Goal: Task Accomplishment & Management: Complete application form

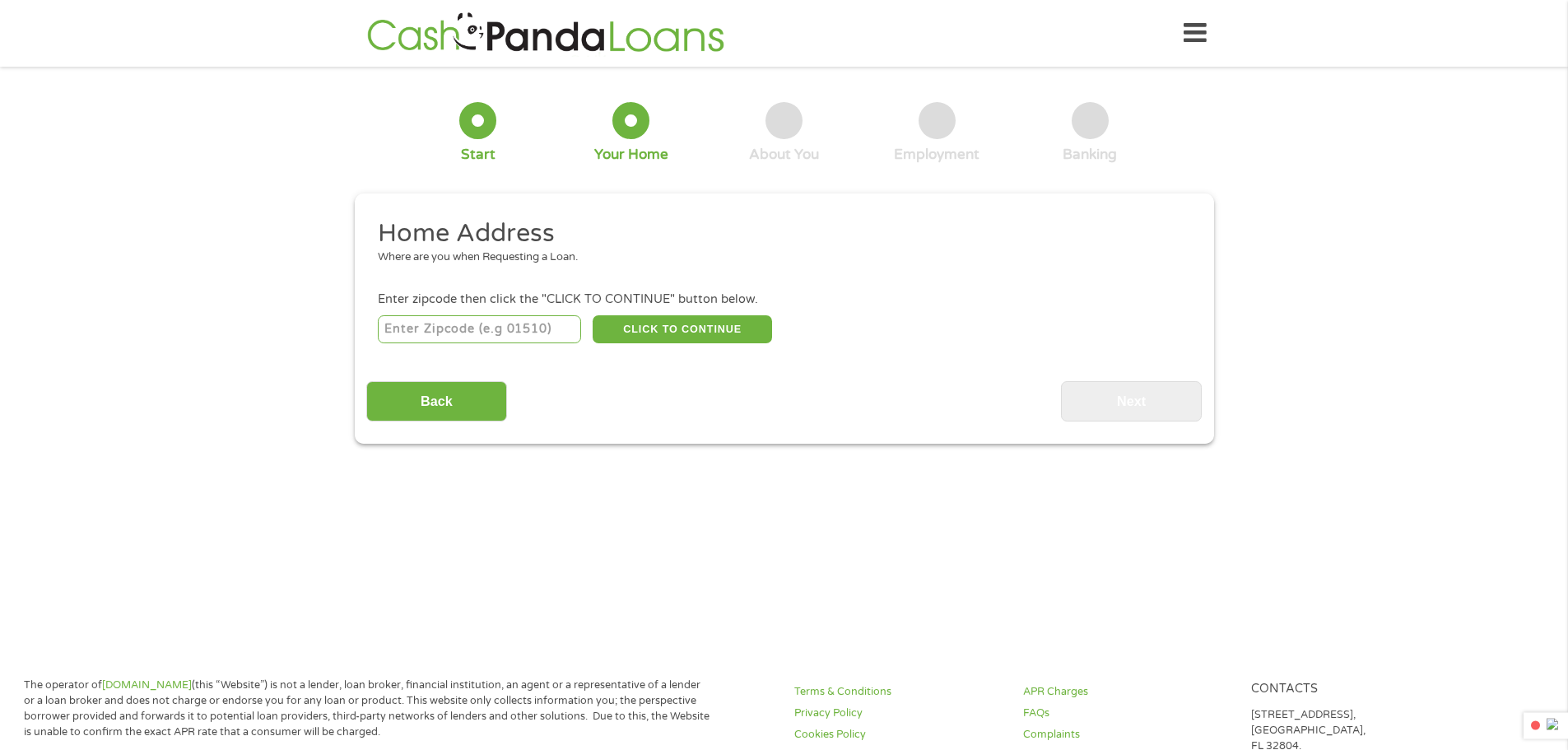
click at [509, 323] on input "number" at bounding box center [479, 329] width 203 height 28
type input "65738"
select select "[US_STATE]"
click at [676, 330] on button "CLICK TO CONTINUE" at bounding box center [682, 329] width 179 height 28
type input "65738"
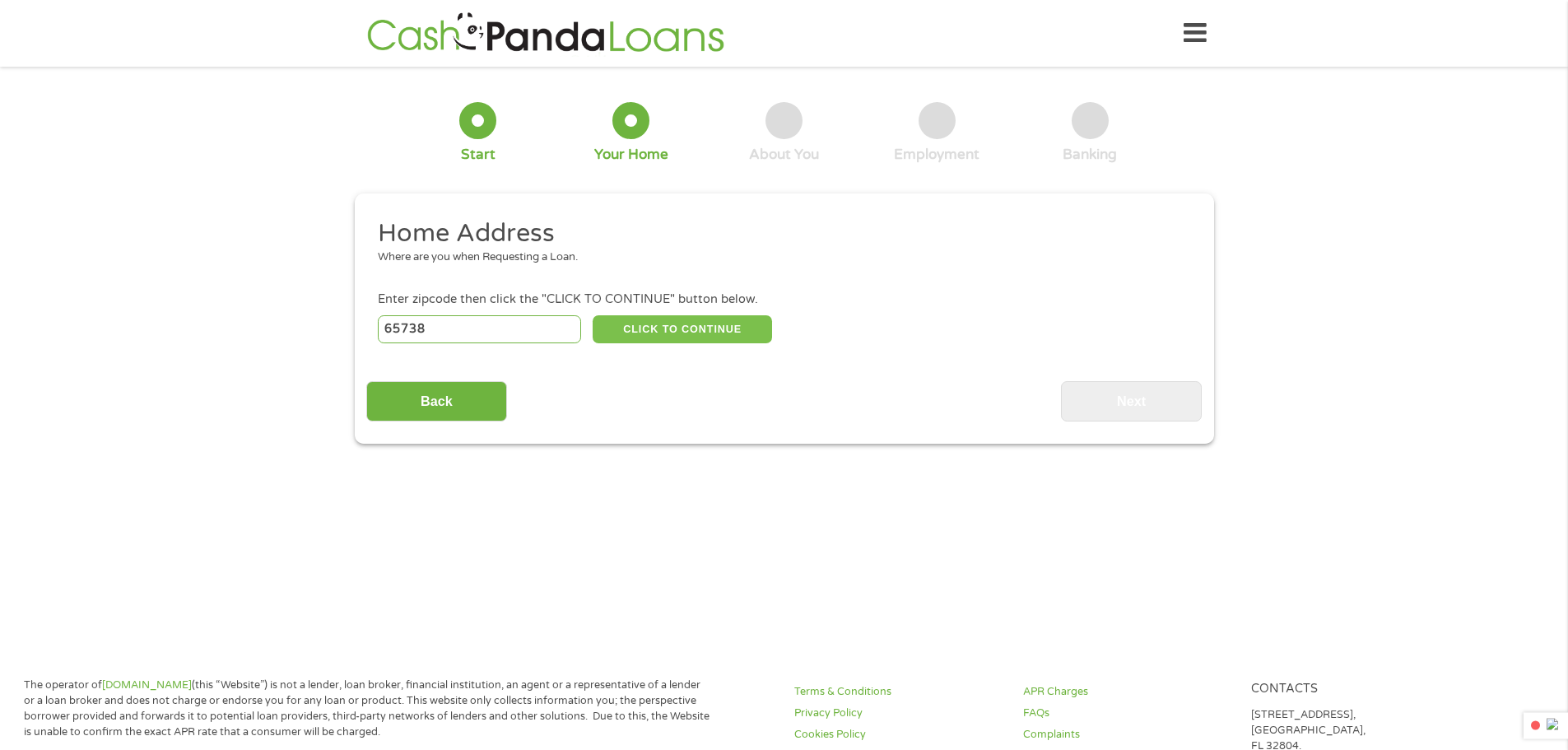
type input "Republic"
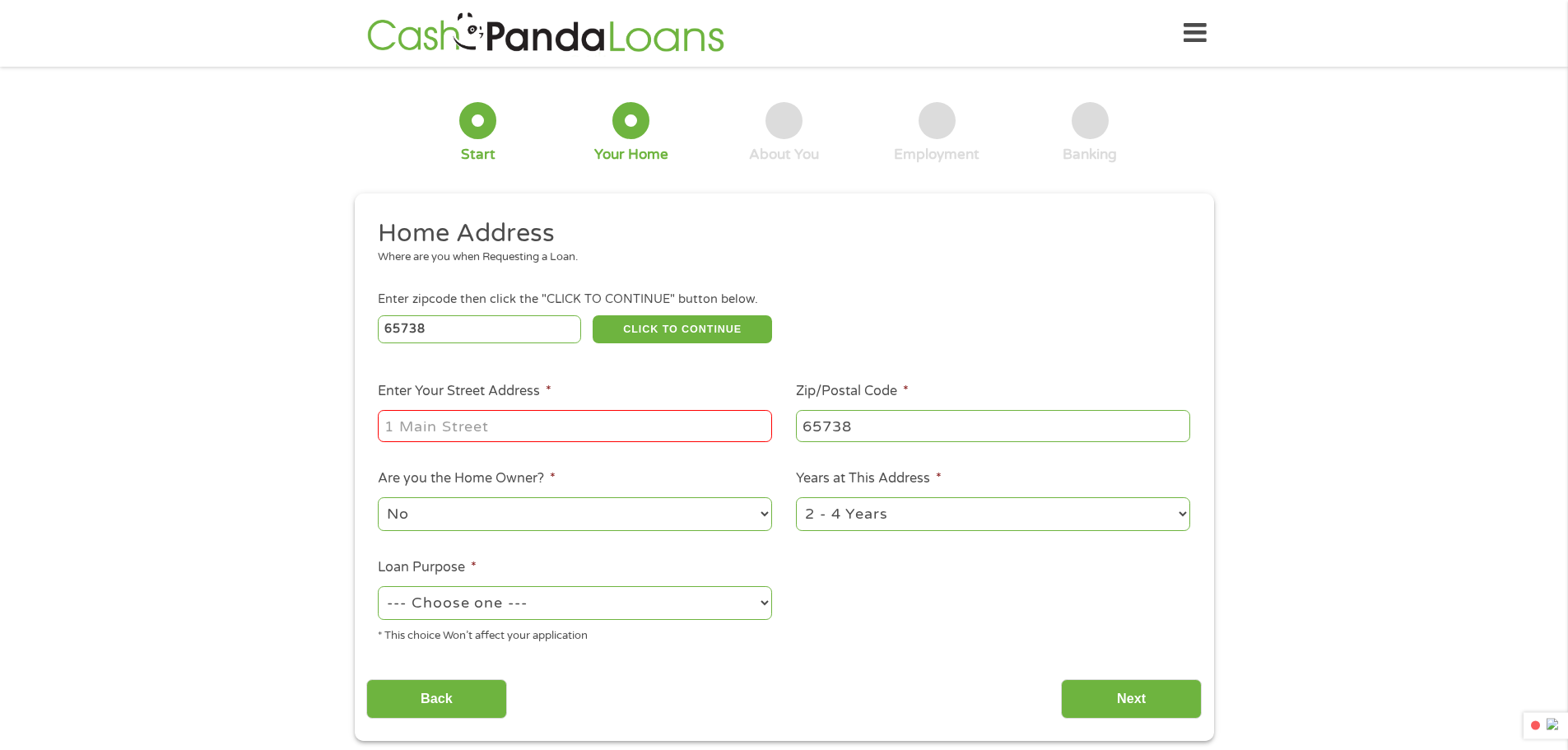
click at [472, 423] on input "Enter Your Street Address *" at bounding box center [574, 426] width 394 height 31
type input "[STREET_ADDRESS][PERSON_NAME]"
click at [690, 517] on select "No Yes" at bounding box center [574, 514] width 394 height 34
click at [378, 497] on select "No Yes" at bounding box center [574, 514] width 394 height 34
click at [602, 607] on select "--- Choose one --- Pay Bills Debt Consolidation Home Improvement Major Purchase…" at bounding box center [574, 603] width 394 height 34
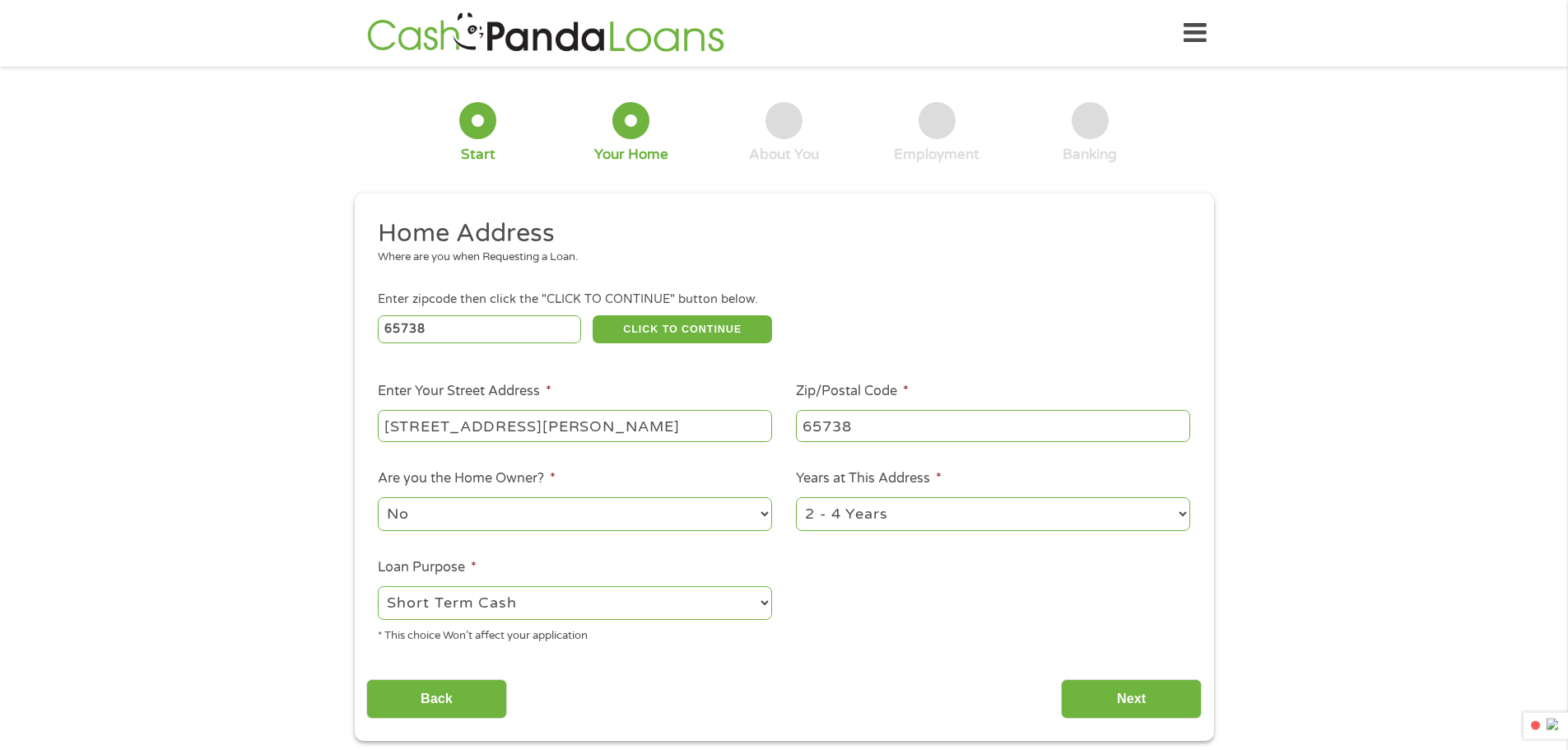
click at [378, 586] on select "--- Choose one --- Pay Bills Debt Consolidation Home Improvement Major Purchase…" at bounding box center [574, 603] width 394 height 34
click at [573, 604] on select "--- Choose one --- Pay Bills Debt Consolidation Home Improvement Major Purchase…" at bounding box center [574, 603] width 394 height 34
select select "paybills"
click at [378, 586] on select "--- Choose one --- Pay Bills Debt Consolidation Home Improvement Major Purchase…" at bounding box center [574, 603] width 394 height 34
click at [1142, 707] on input "Next" at bounding box center [1131, 699] width 141 height 40
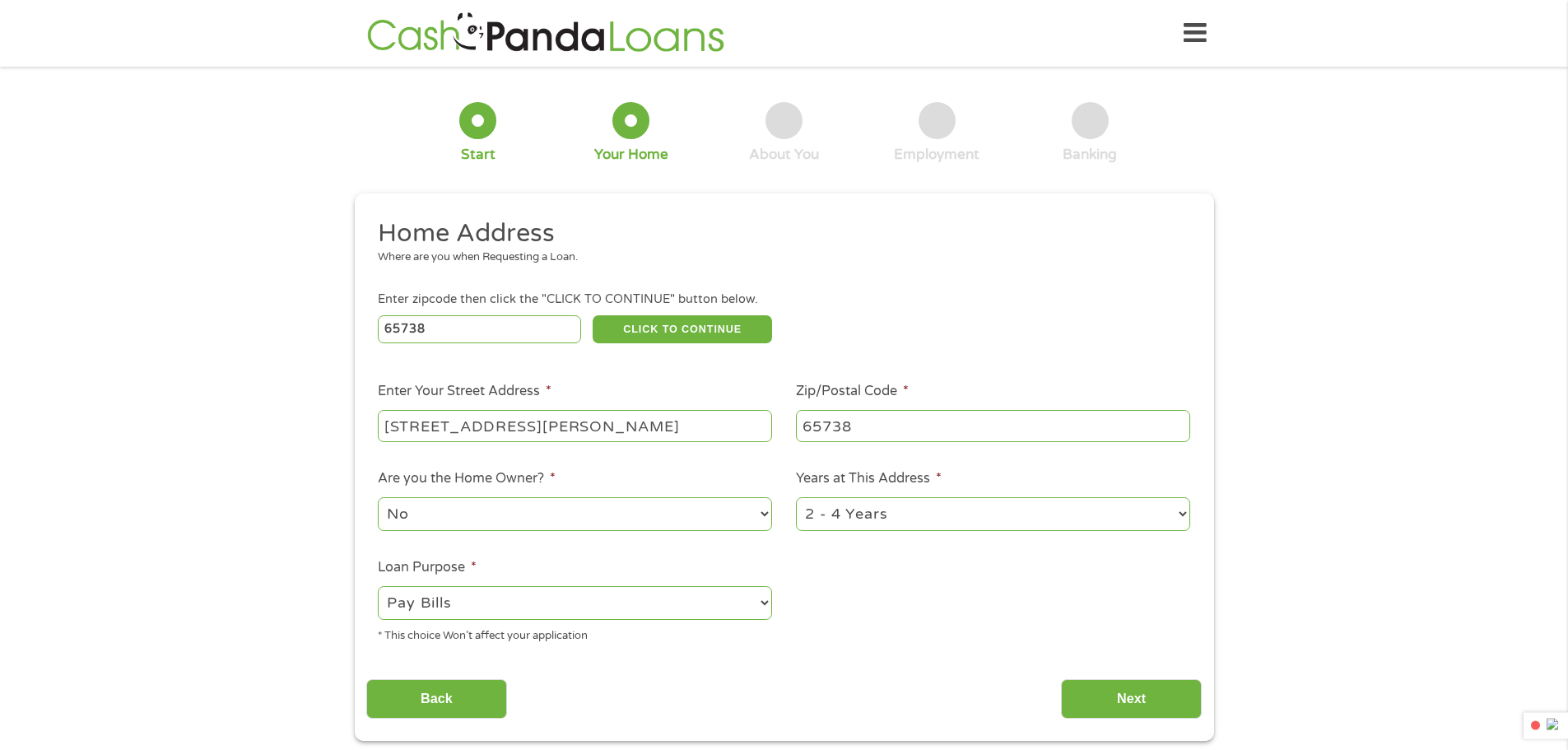
scroll to position [6, 6]
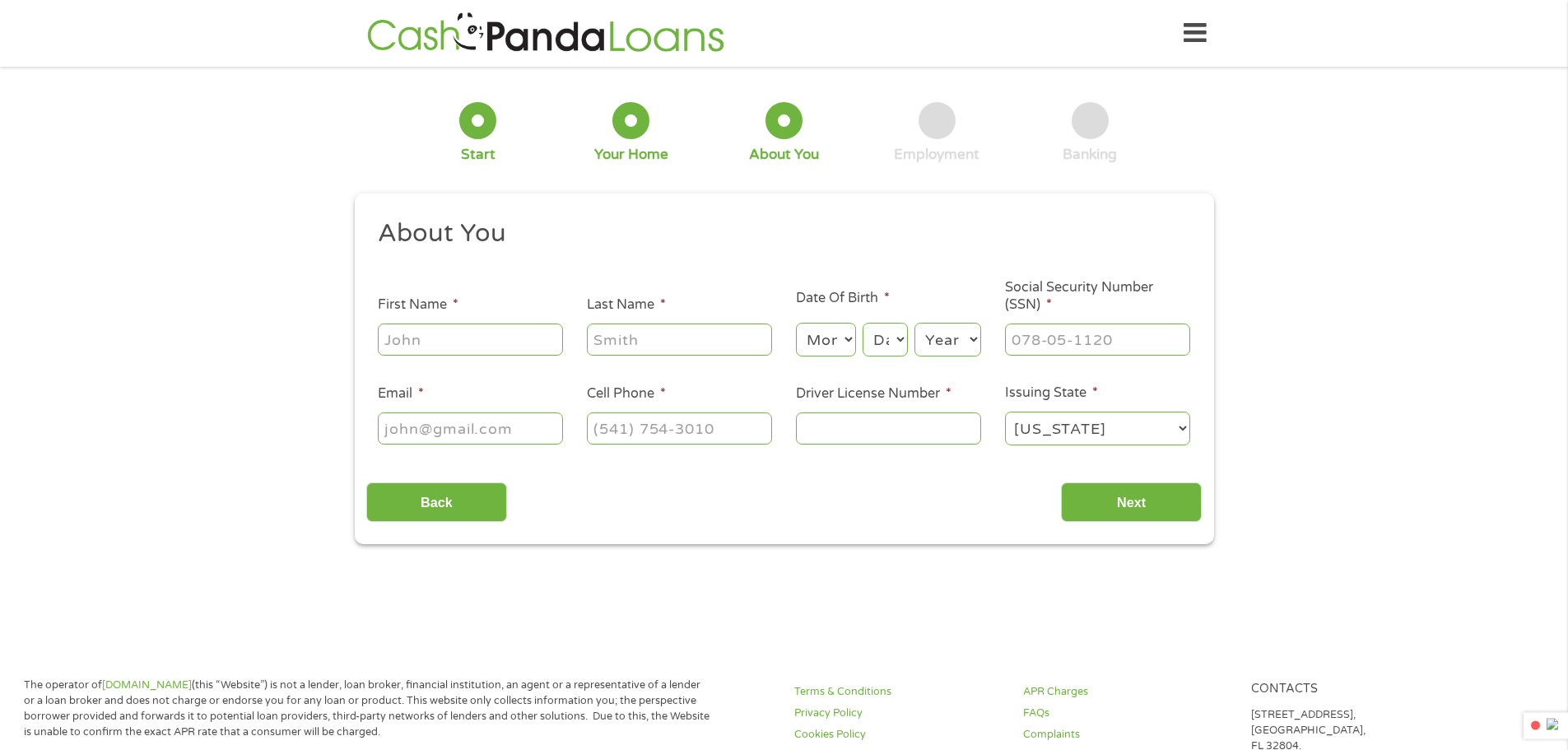
click at [494, 329] on input "First Name *" at bounding box center [471, 339] width 186 height 31
type input "[PERSON_NAME]"
type input "[EMAIL_ADDRESS][DOMAIN_NAME]"
type input "[PHONE_NUMBER]"
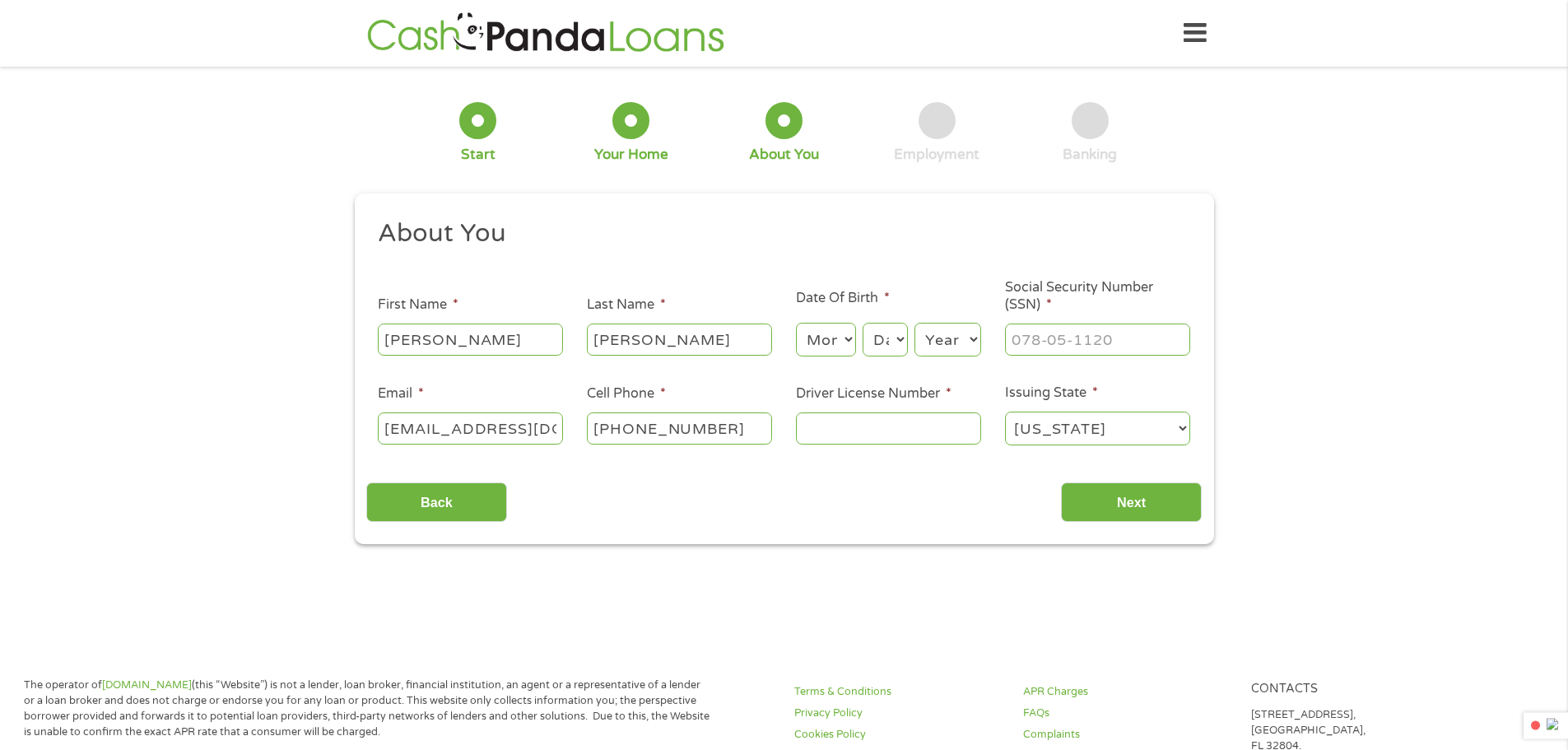
click at [855, 335] on select "Month 1 2 3 4 5 6 7 8 9 10 11 12" at bounding box center [825, 339] width 60 height 34
select select "3"
click at [796, 323] on select "Month 1 2 3 4 5 6 7 8 9 10 11 12" at bounding box center [825, 339] width 60 height 34
click at [892, 346] on select "Day 1 2 3 4 5 6 7 8 9 10 11 12 13 14 15 16 17 18 19 20 21 22 23 24 25 26 27 28 …" at bounding box center [885, 339] width 44 height 34
select select "16"
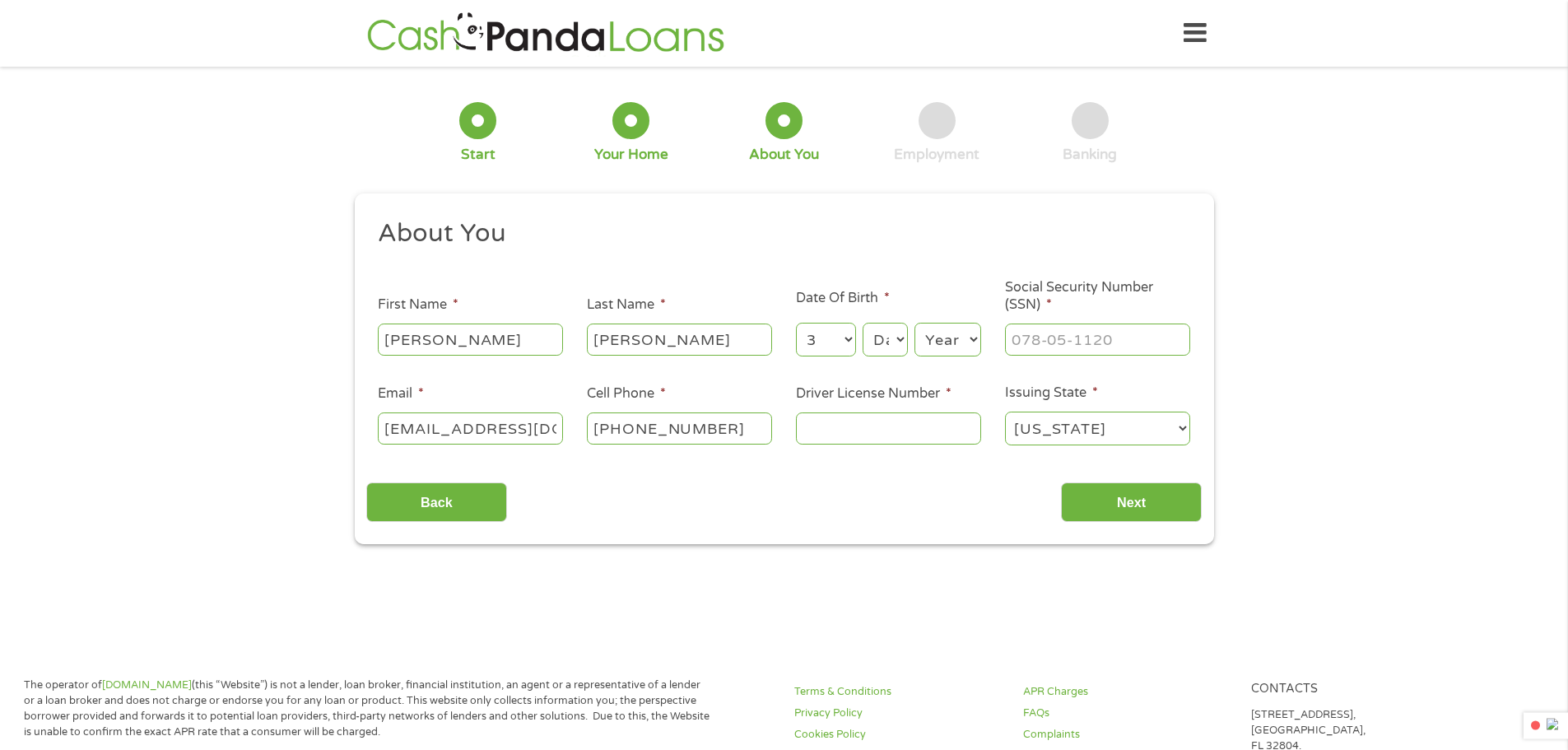
click at [863, 323] on select "Day 1 2 3 4 5 6 7 8 9 10 11 12 13 14 15 16 17 18 19 20 21 22 23 24 25 26 27 28 …" at bounding box center [885, 339] width 44 height 34
click at [951, 345] on select "Year [DATE] 2006 2005 2004 2003 2002 2001 2000 1999 1998 1997 1996 1995 1994 19…" at bounding box center [948, 339] width 67 height 34
select select "1987"
click at [915, 323] on select "Year [DATE] 2006 2005 2004 2003 2002 2001 2000 1999 1998 1997 1996 1995 1994 19…" at bounding box center [948, 339] width 67 height 34
click at [1056, 342] on input "___-__-____" at bounding box center [1098, 339] width 186 height 31
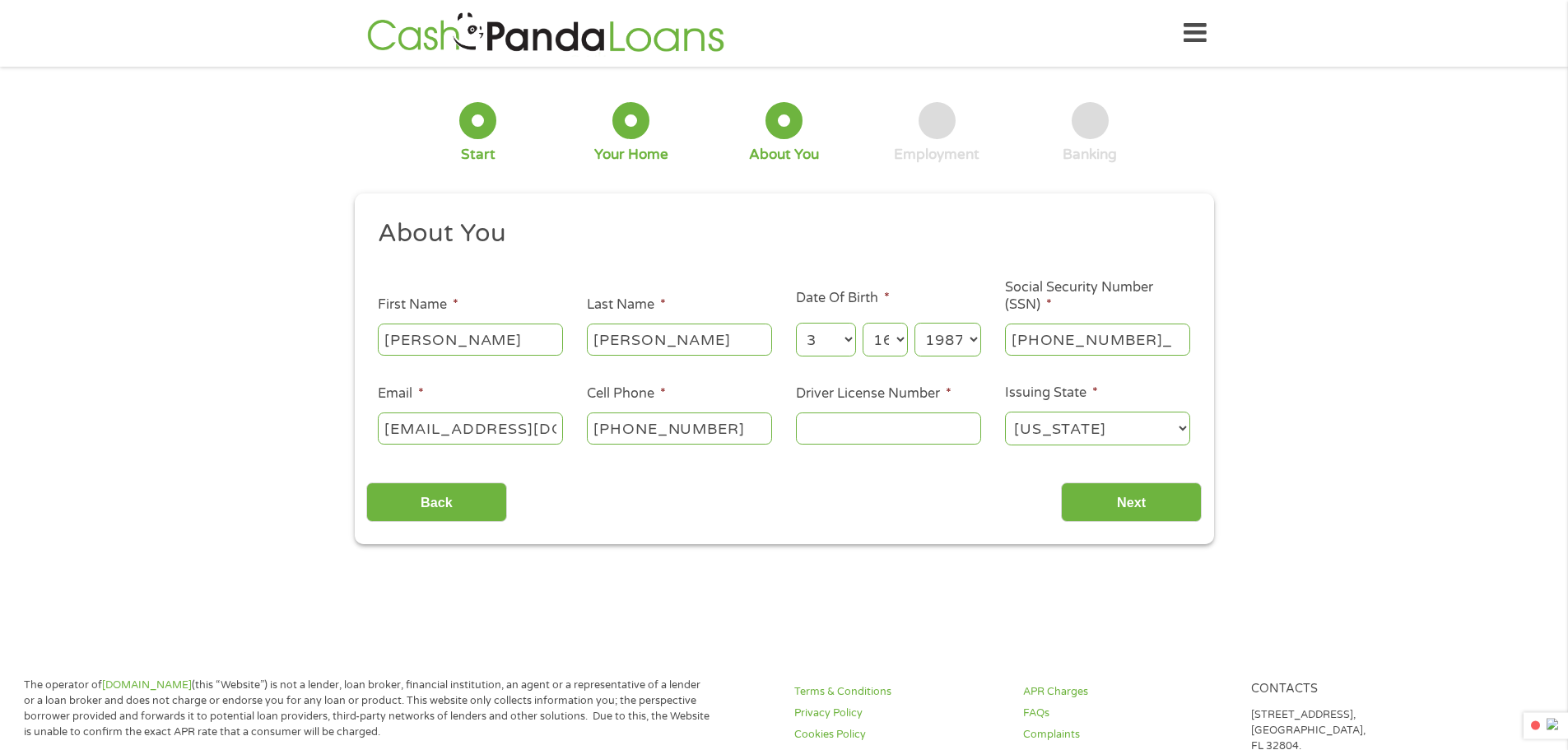
type input "491-06-6268"
click at [891, 431] on input "Driver License Number *" at bounding box center [889, 428] width 186 height 31
type input "R070201009"
click at [1152, 506] on input "Next" at bounding box center [1131, 503] width 141 height 40
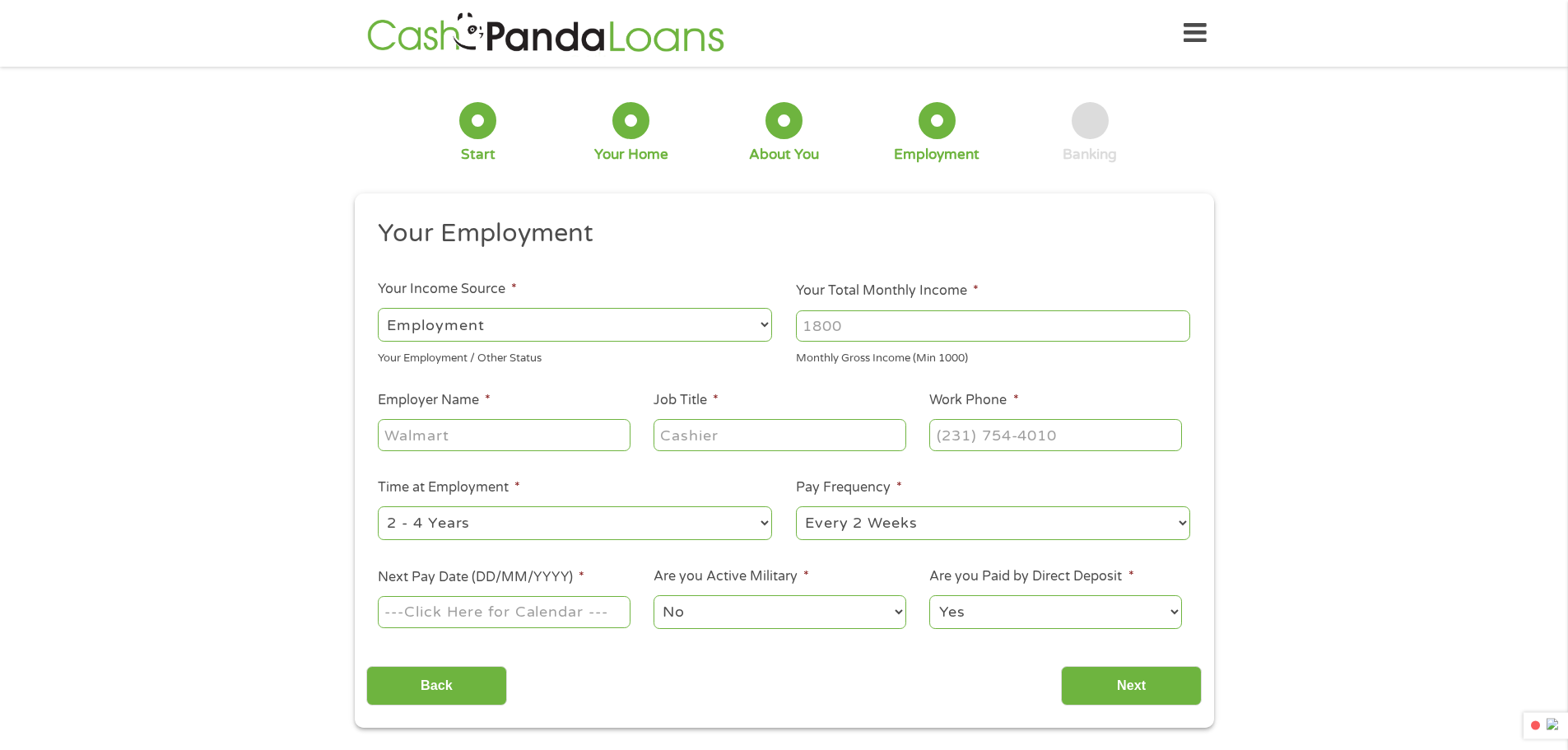
click at [503, 326] on select "--- Choose one --- Employment [DEMOGRAPHIC_DATA] Benefits" at bounding box center [574, 324] width 394 height 34
click at [378, 308] on select "--- Choose one --- Employment [DEMOGRAPHIC_DATA] Benefits" at bounding box center [574, 324] width 394 height 34
click at [850, 325] on input "Your Total Monthly Income *" at bounding box center [993, 326] width 394 height 31
type input "3800"
click at [422, 436] on input "Employer Name *" at bounding box center [504, 435] width 252 height 31
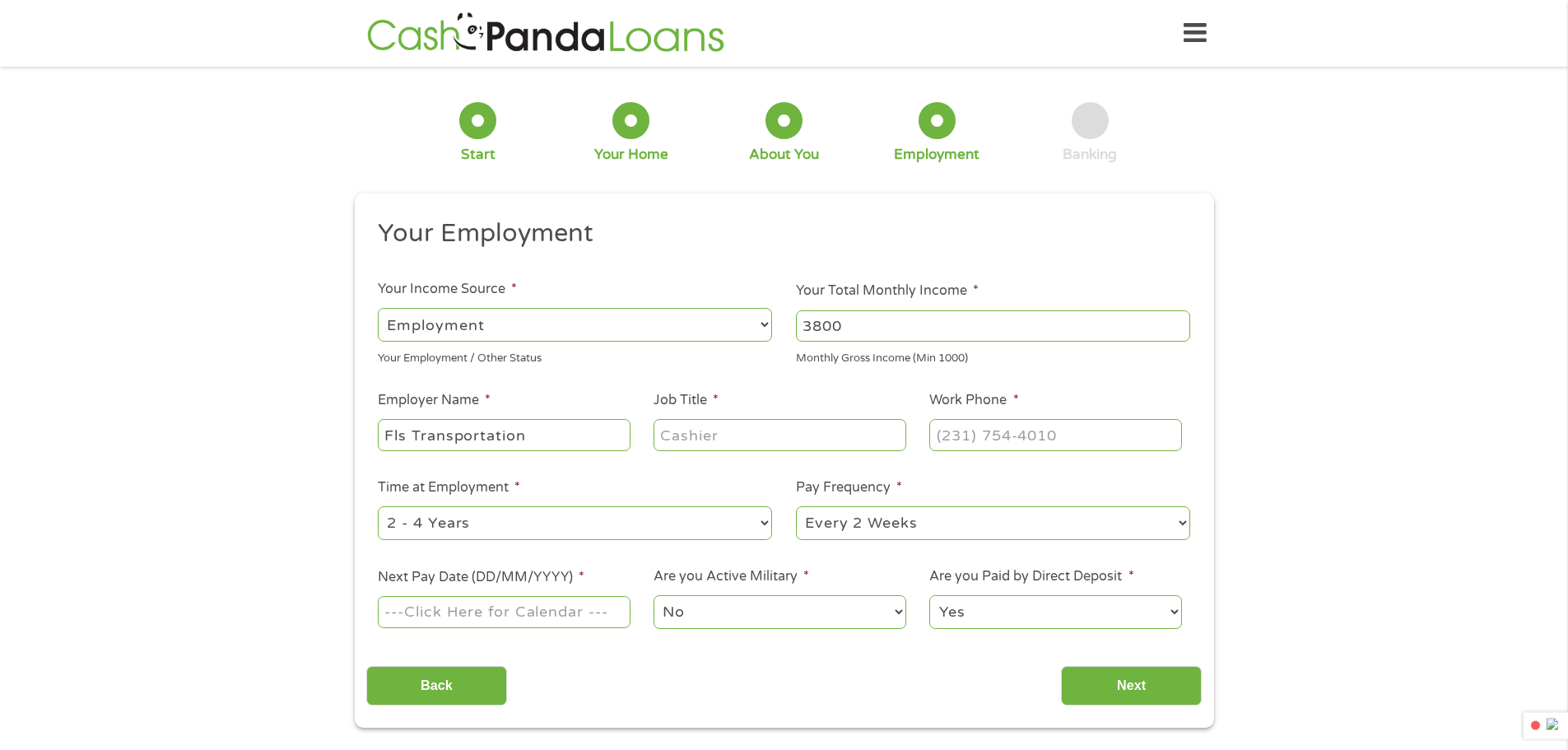
type input "Fls Transportation"
type input "Logistics Coordinator"
drag, startPoint x: 956, startPoint y: 435, endPoint x: 974, endPoint y: 444, distance: 20.1
click at [956, 435] on input "(___) ___-____" at bounding box center [1055, 435] width 252 height 31
type input "[PHONE_NUMBER]"
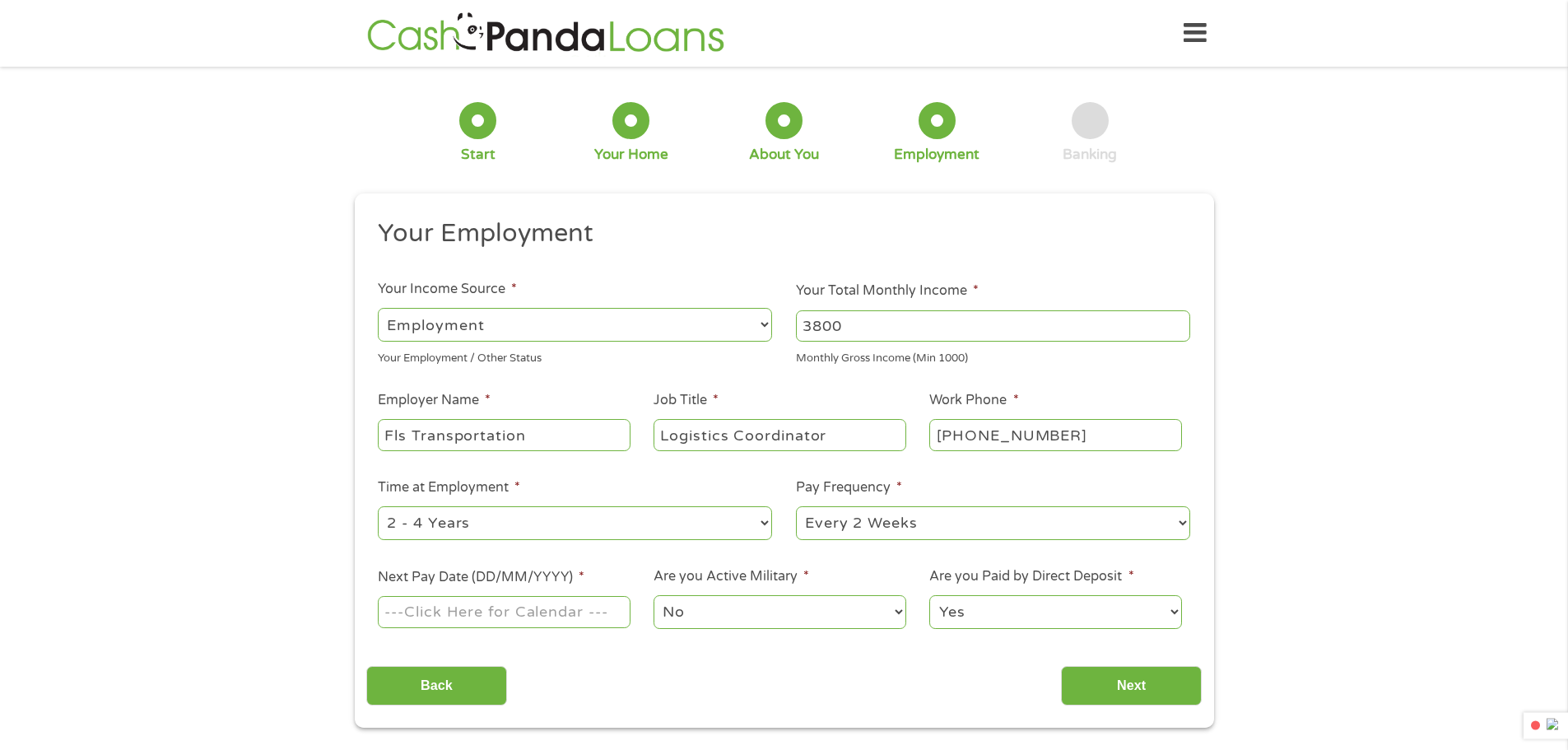
click at [568, 528] on select "--- Choose one --- 1 Year or less 1 - 2 Years 2 - 4 Years Over 4 Years" at bounding box center [574, 523] width 394 height 34
select select "60months"
click at [378, 506] on select "--- Choose one --- 1 Year or less 1 - 2 Years 2 - 4 Years Over 4 Years" at bounding box center [574, 523] width 394 height 34
click at [456, 618] on input "Next Pay Date (DD/MM/YYYY) *" at bounding box center [504, 611] width 252 height 31
type input "[DATE]"
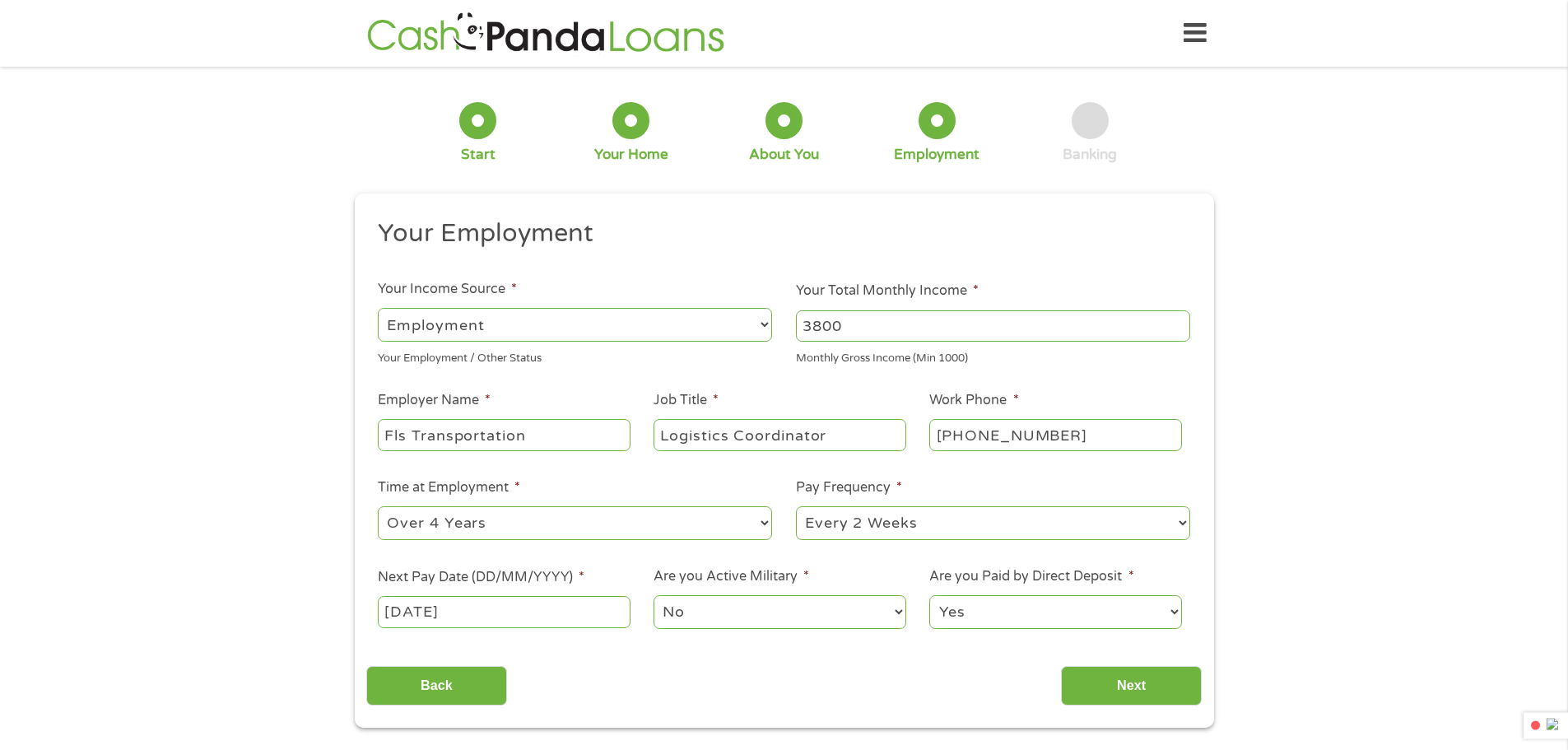
click at [1074, 617] on select "Yes No" at bounding box center [1055, 612] width 252 height 34
click at [929, 596] on select "Yes No" at bounding box center [1055, 612] width 252 height 34
click at [1106, 683] on input "Next" at bounding box center [1131, 687] width 141 height 40
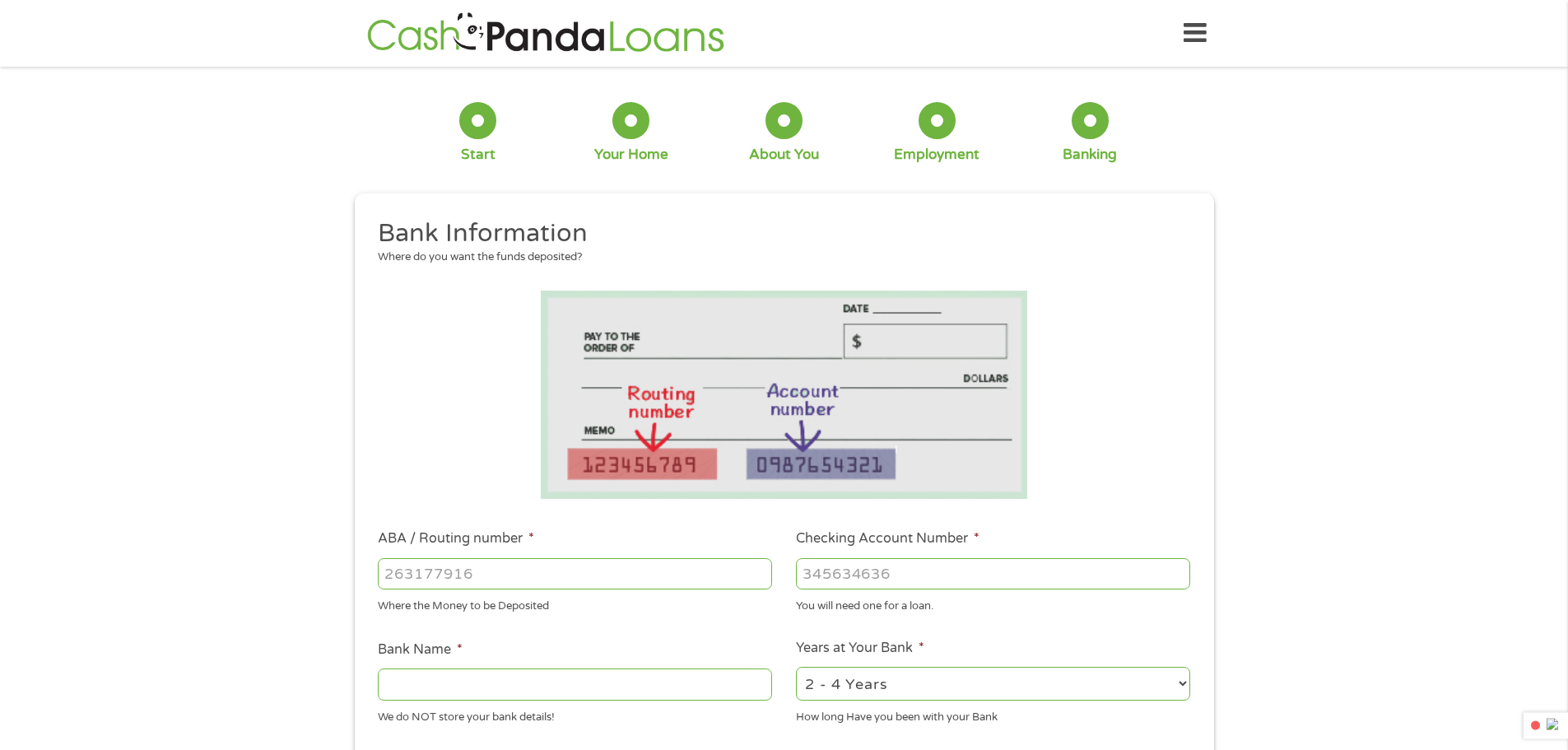
click at [416, 565] on input "ABA / Routing number *" at bounding box center [574, 574] width 394 height 31
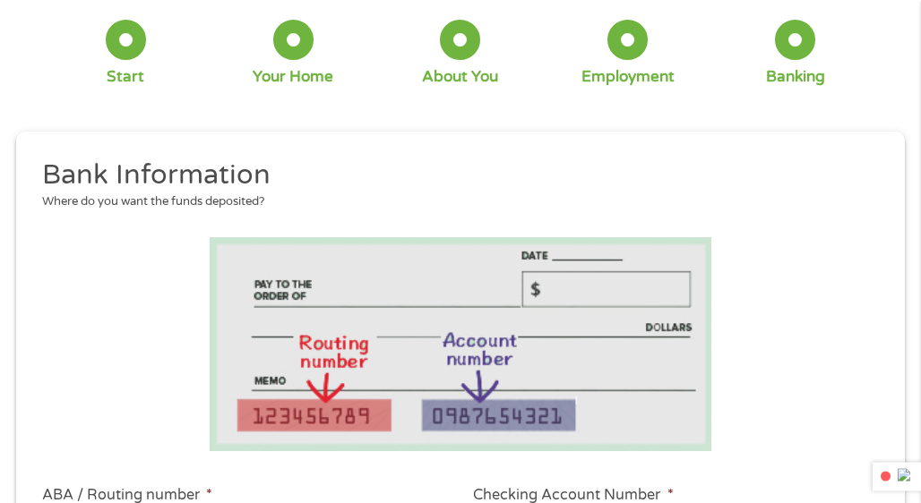
scroll to position [269, 0]
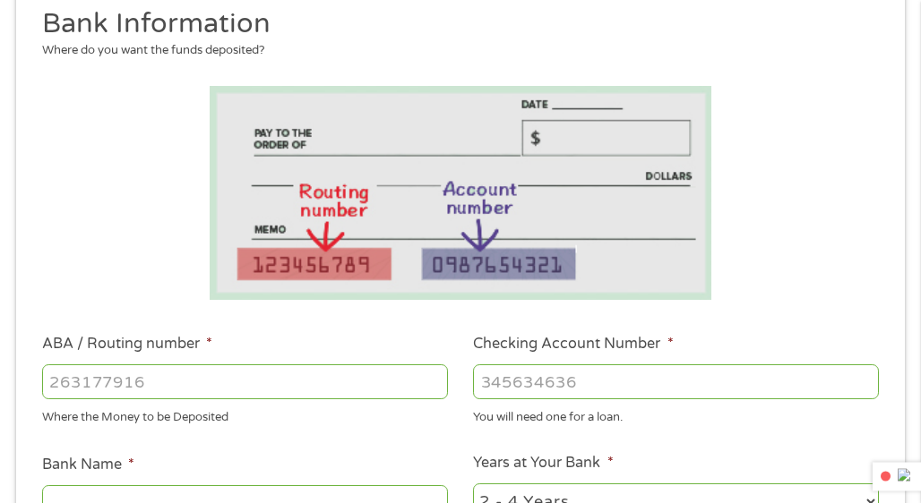
click at [146, 387] on input "ABA / Routing number *" at bounding box center [245, 382] width 406 height 34
type input "286582876"
type input "TELCOMM CREDIT UNION"
type input "286582876"
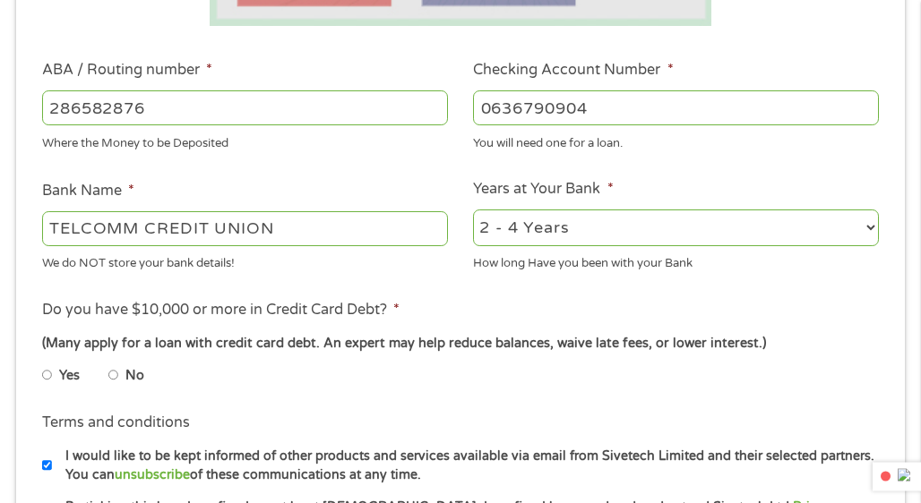
scroll to position [717, 0]
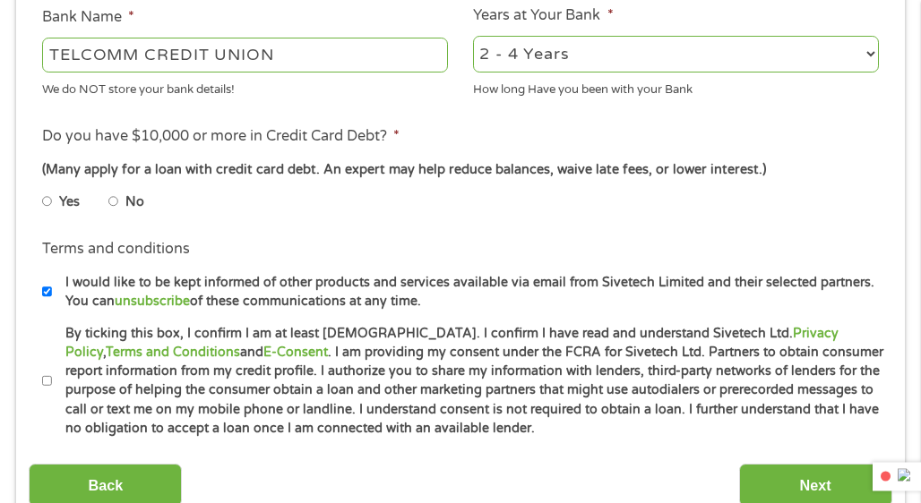
type input "0636790904"
click at [113, 200] on input "No" at bounding box center [113, 201] width 11 height 29
radio input "true"
click at [47, 380] on input "By ticking this box, I confirm I am at least [DEMOGRAPHIC_DATA]. I confirm I ha…" at bounding box center [47, 381] width 11 height 29
checkbox input "true"
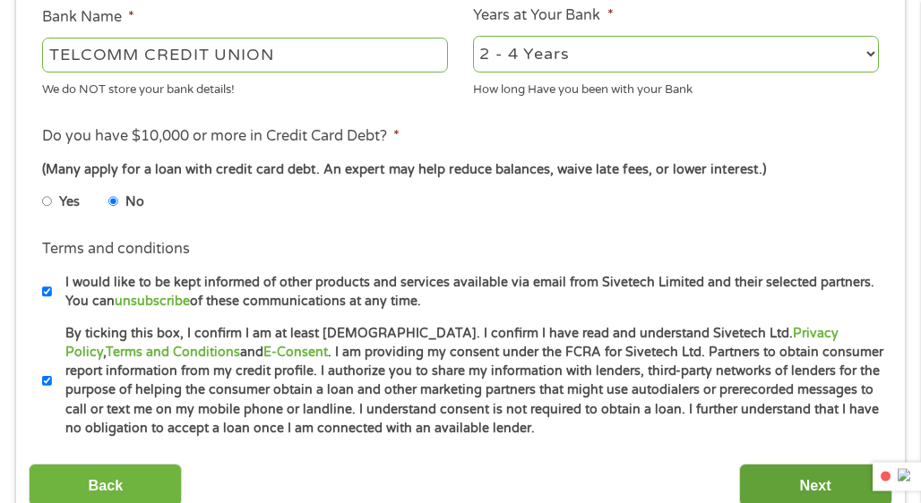
click at [803, 481] on input "Next" at bounding box center [815, 486] width 153 height 44
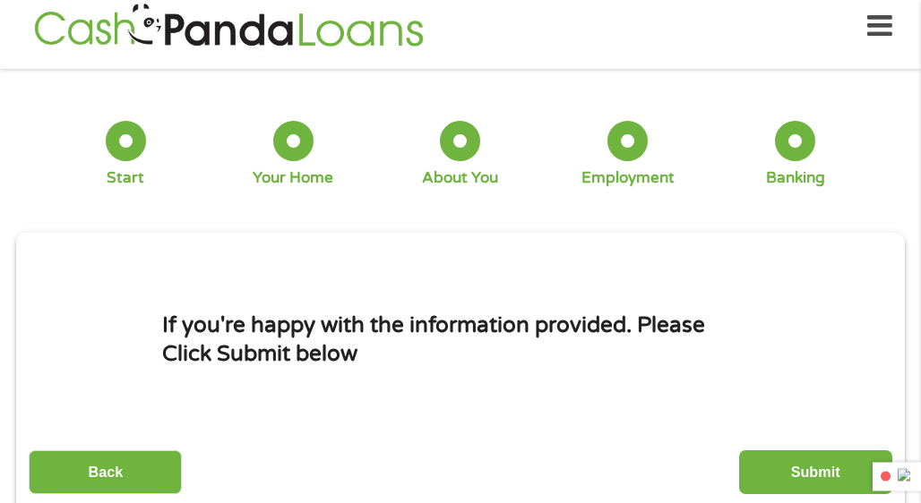
scroll to position [8, 0]
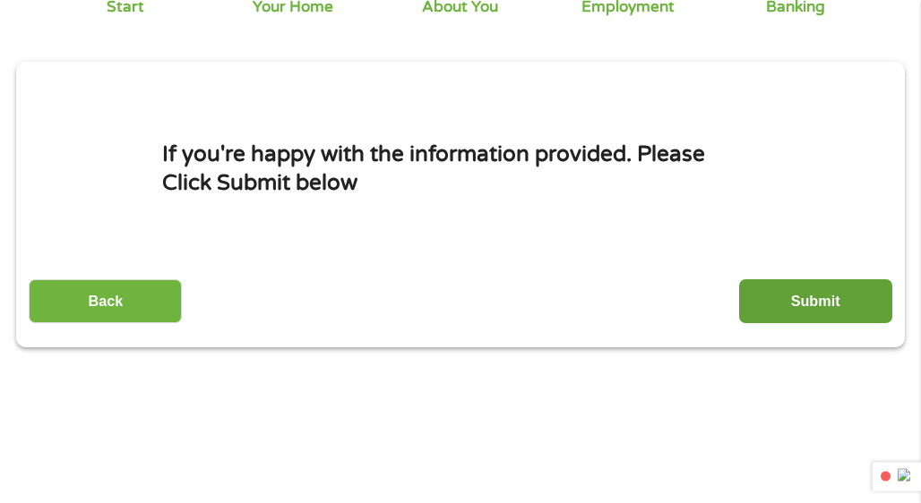
click at [795, 312] on input "Submit" at bounding box center [815, 301] width 153 height 44
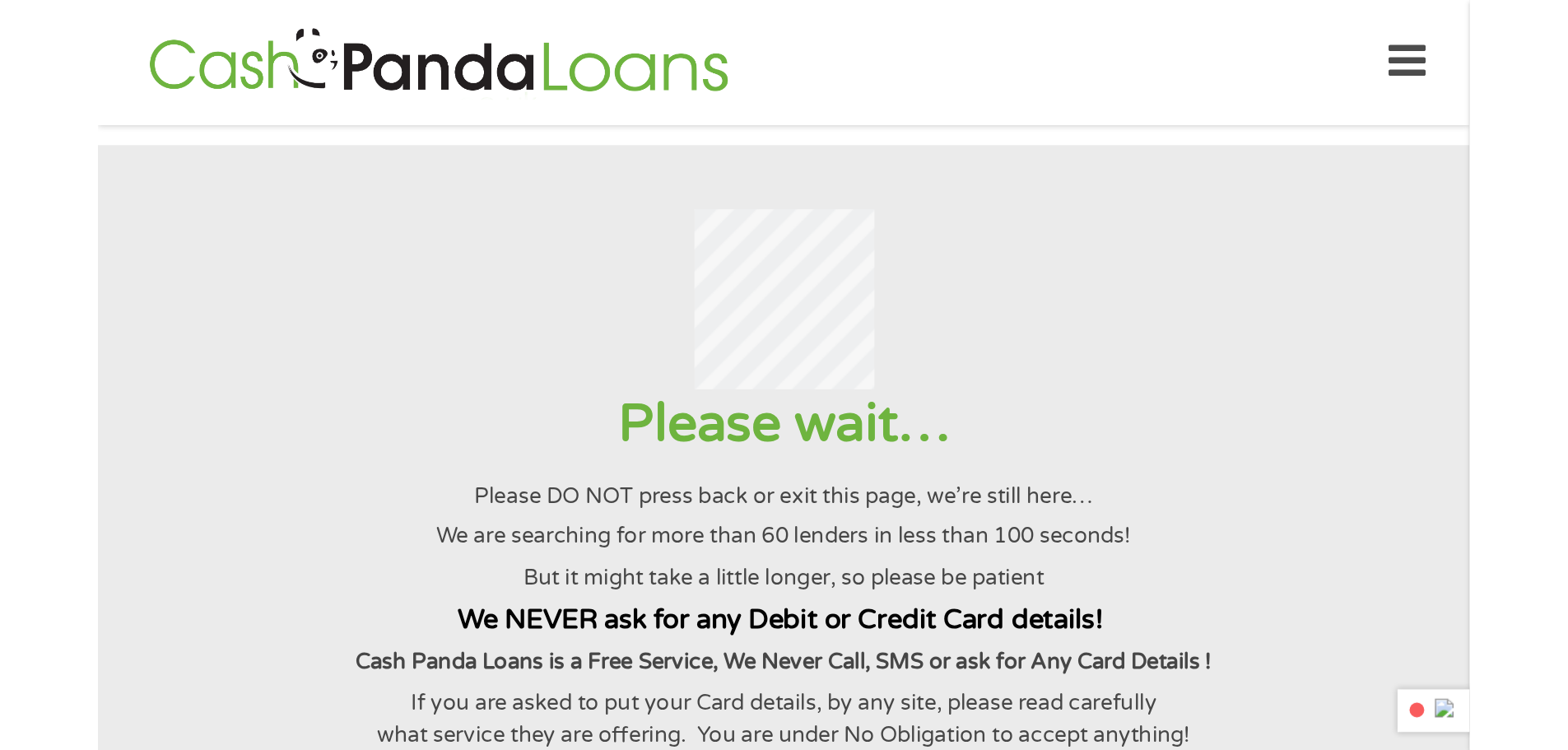
scroll to position [0, 0]
